Goal: Information Seeking & Learning: Learn about a topic

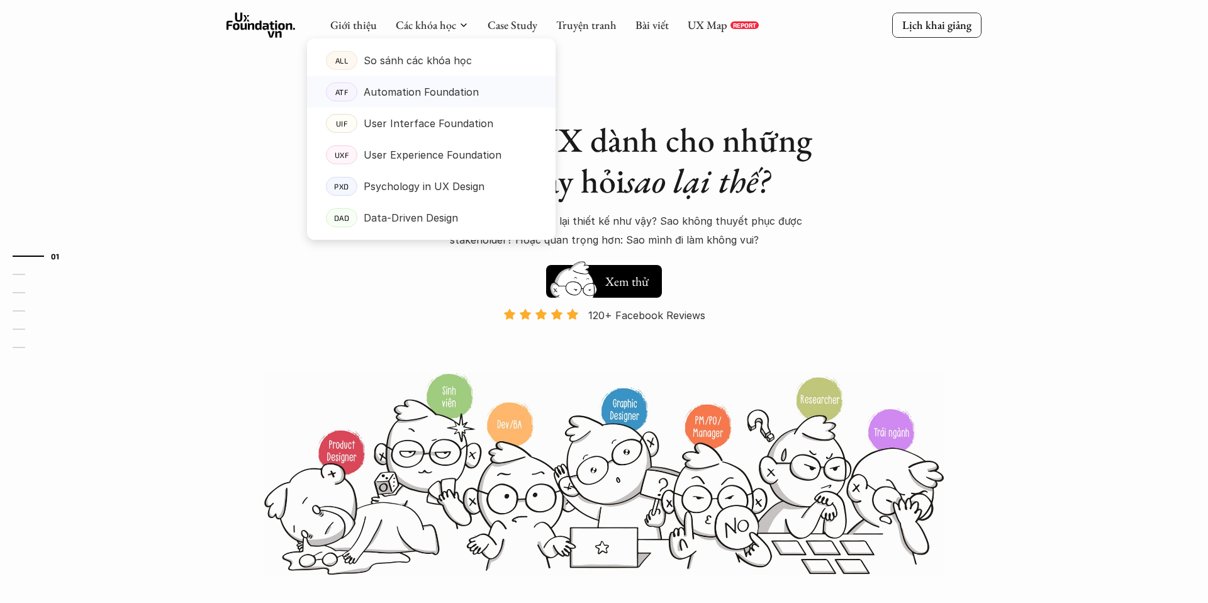
click at [417, 91] on p "Automation Foundation" at bounding box center [421, 91] width 115 height 19
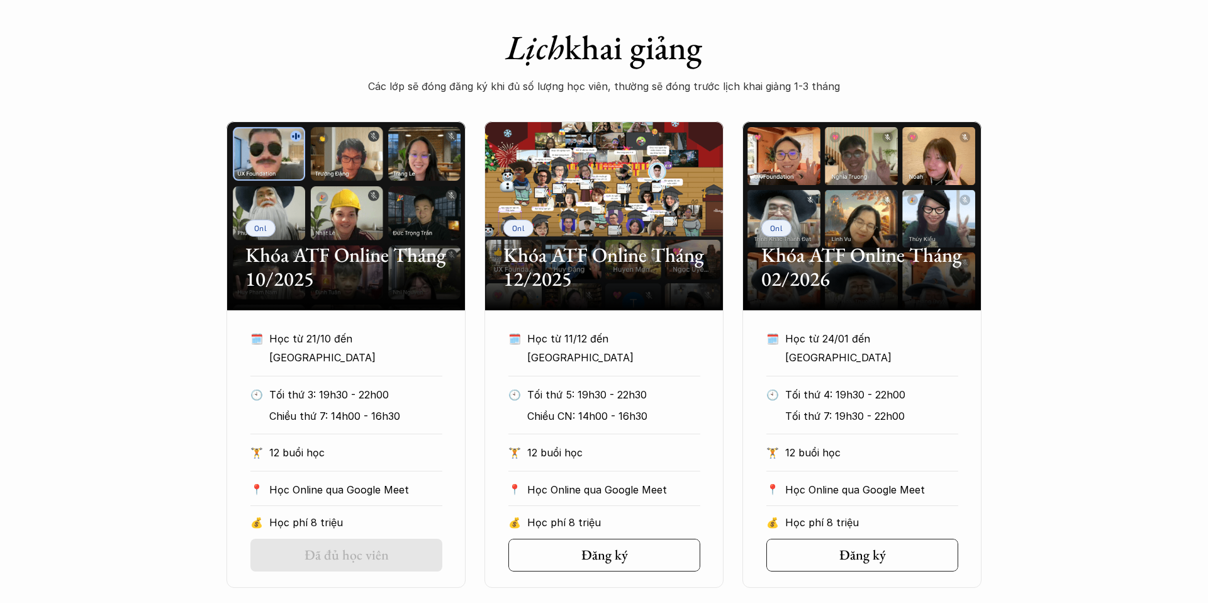
scroll to position [554, 0]
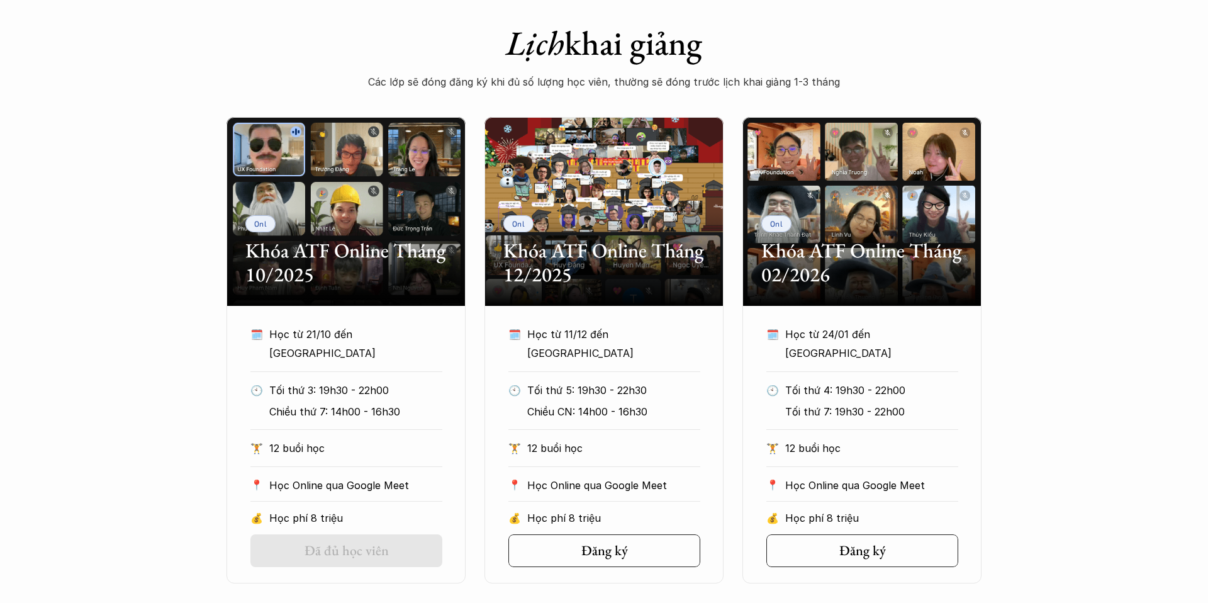
click at [768, 63] on div "Lịch khai giảng" at bounding box center [603, 45] width 503 height 44
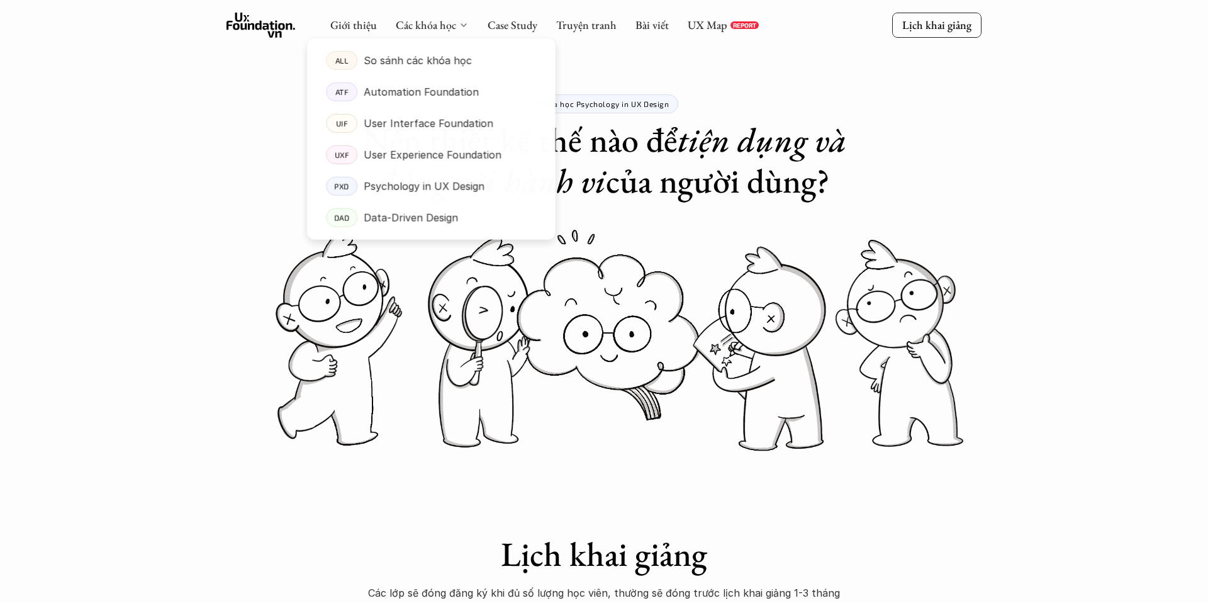
scroll to position [1052, 0]
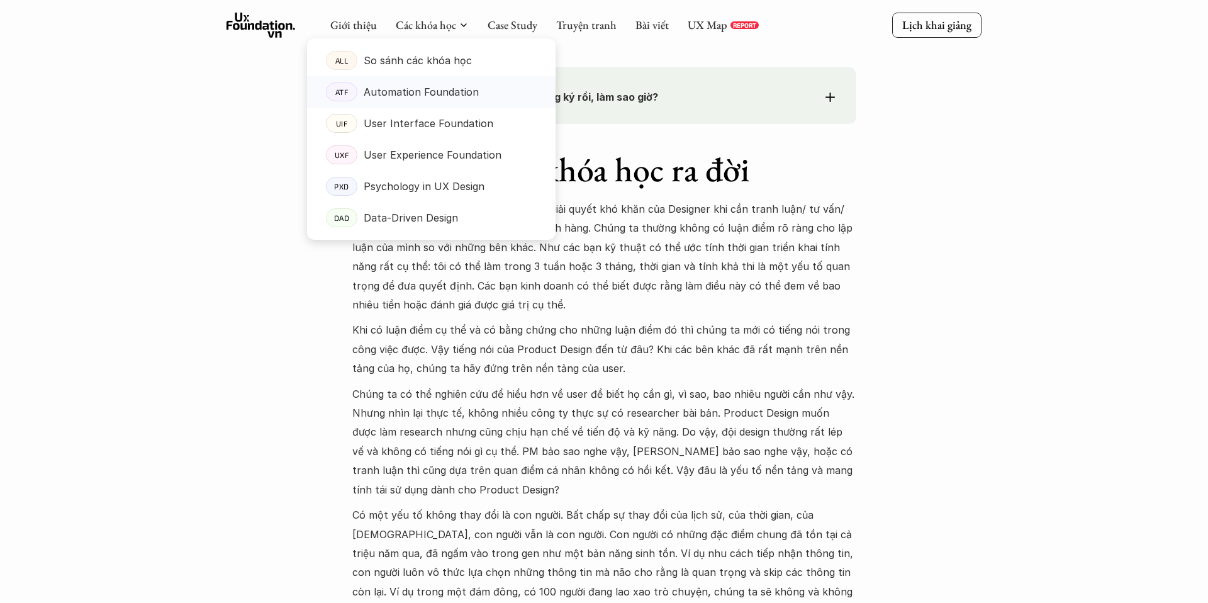
click at [404, 91] on p "Automation Foundation" at bounding box center [421, 91] width 115 height 19
